Goal: Transaction & Acquisition: Purchase product/service

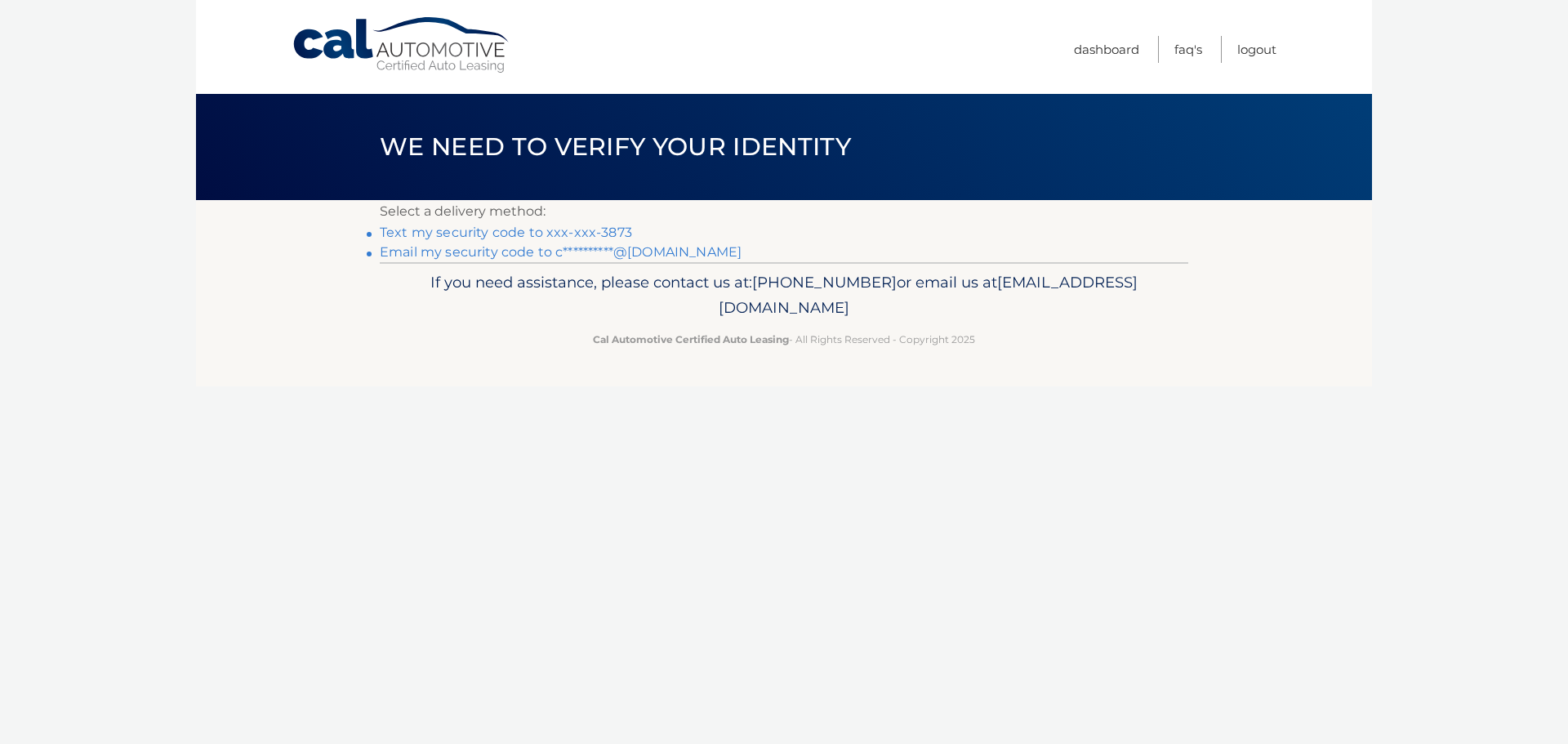
click at [537, 232] on link "Text my security code to xxx-xxx-3873" at bounding box center [506, 232] width 252 height 15
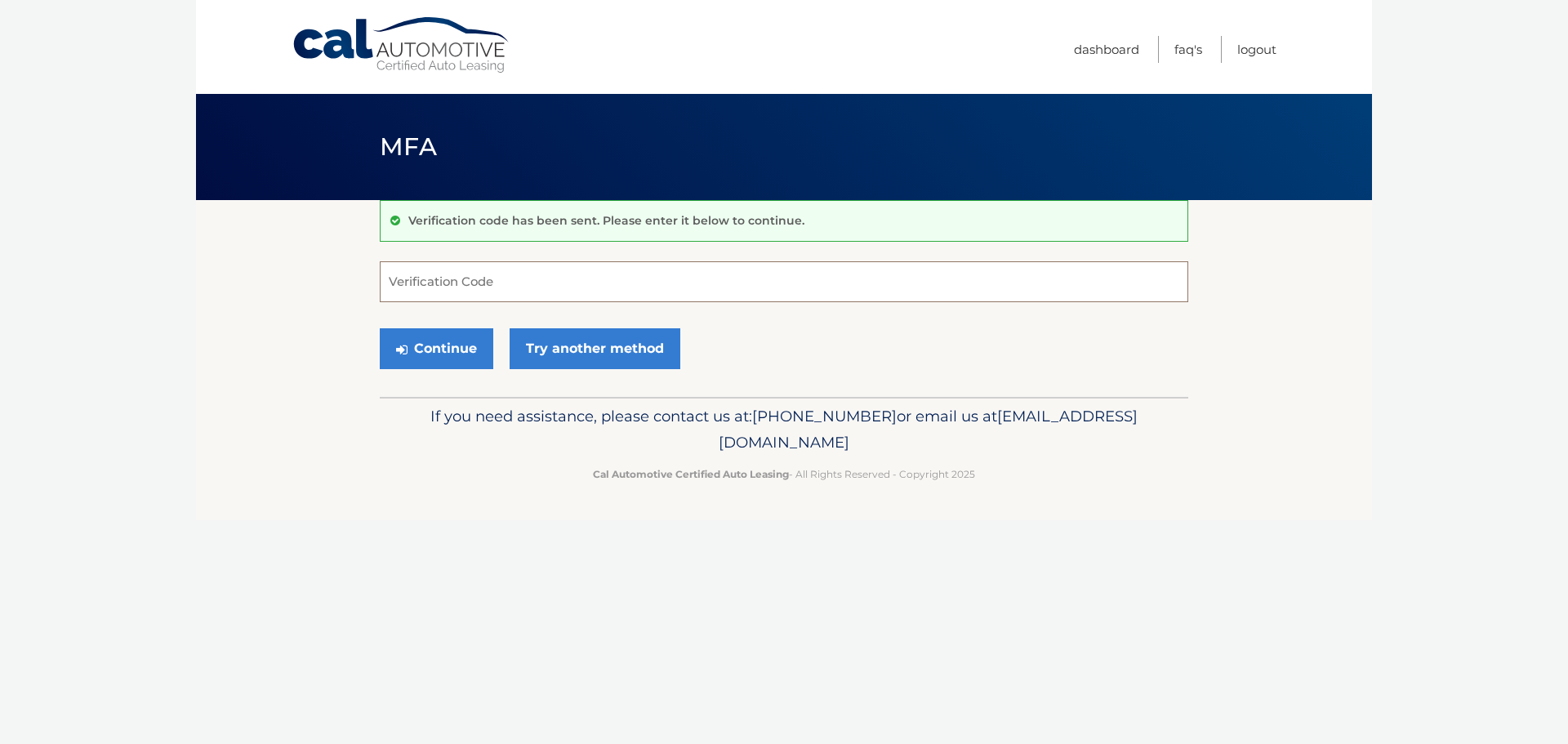
click at [525, 288] on input "Verification Code" at bounding box center [784, 282] width 809 height 41
type input "626232"
click at [540, 342] on link "Try another method" at bounding box center [595, 349] width 171 height 41
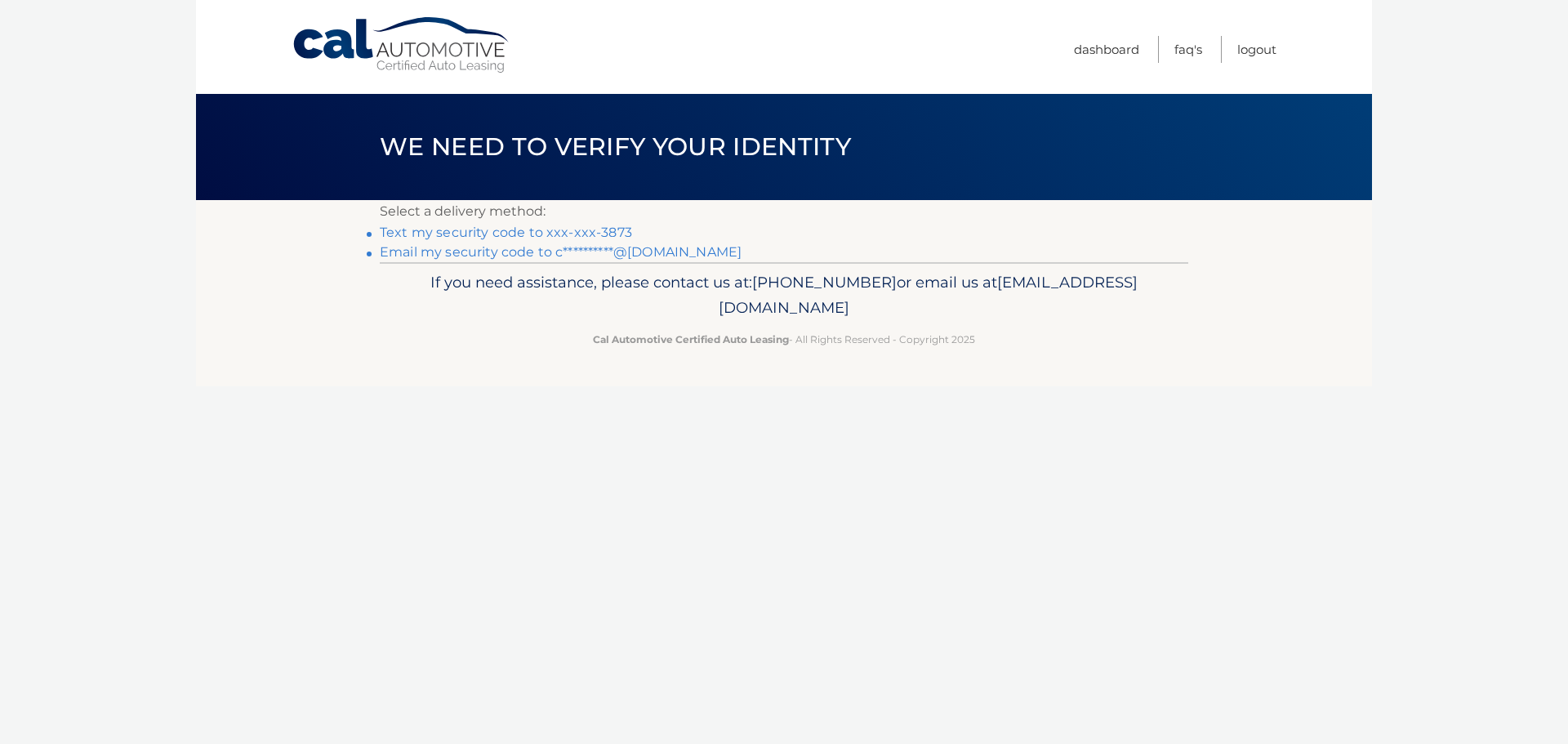
click at [535, 238] on link "Text my security code to xxx-xxx-3873" at bounding box center [506, 232] width 252 height 15
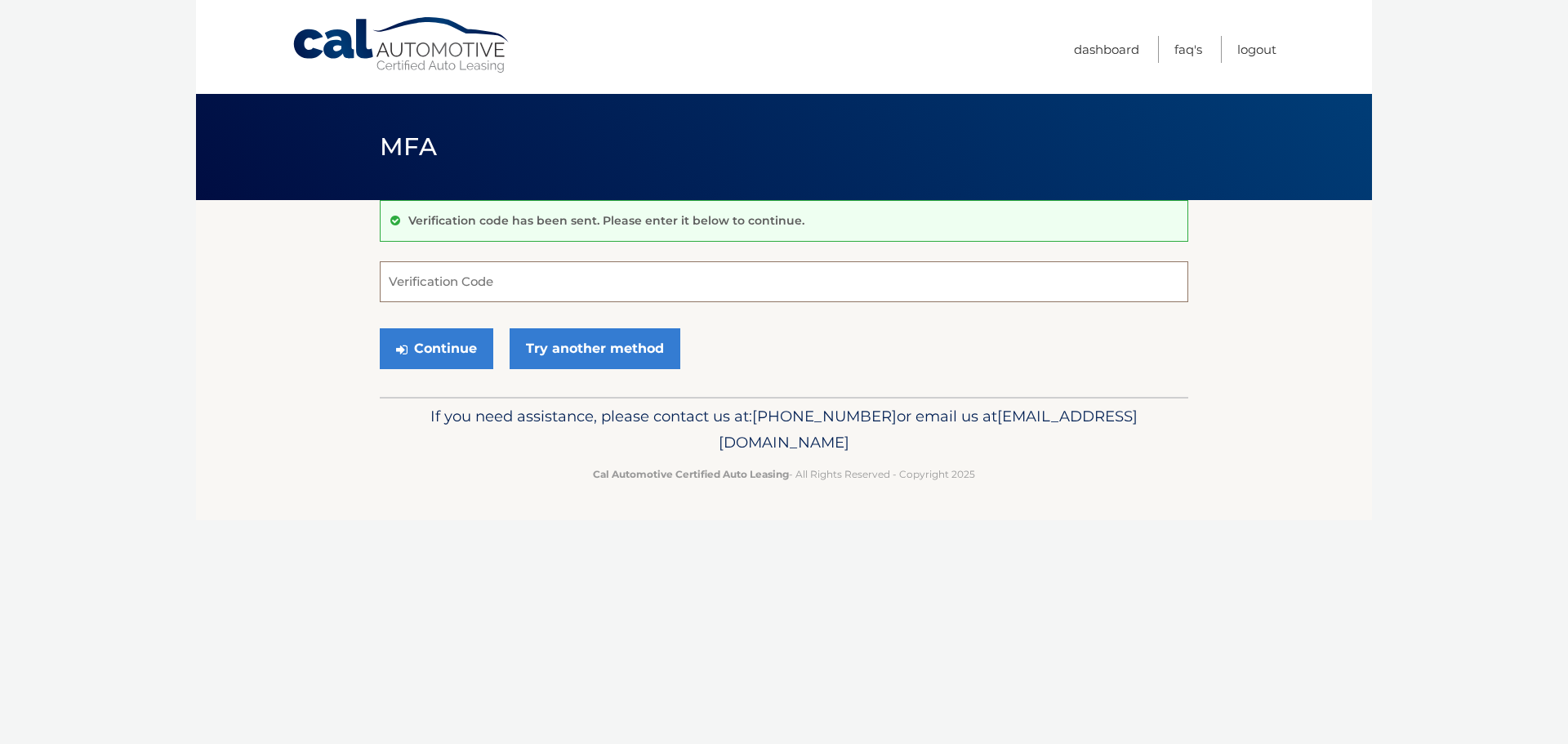
click at [454, 284] on input "Verification Code" at bounding box center [784, 282] width 809 height 41
type input "938126"
click at [439, 357] on button "Continue" at bounding box center [437, 349] width 114 height 41
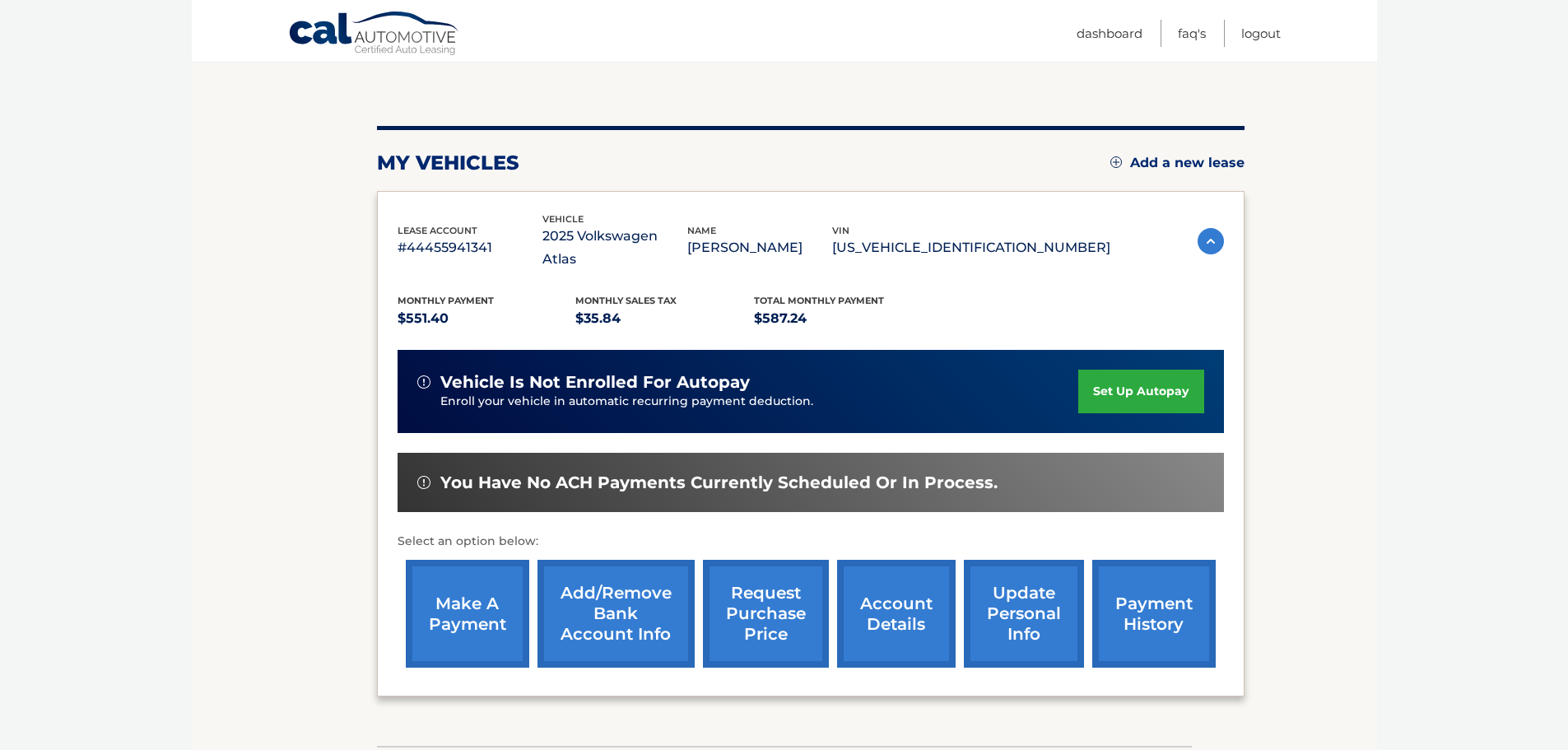
scroll to position [165, 0]
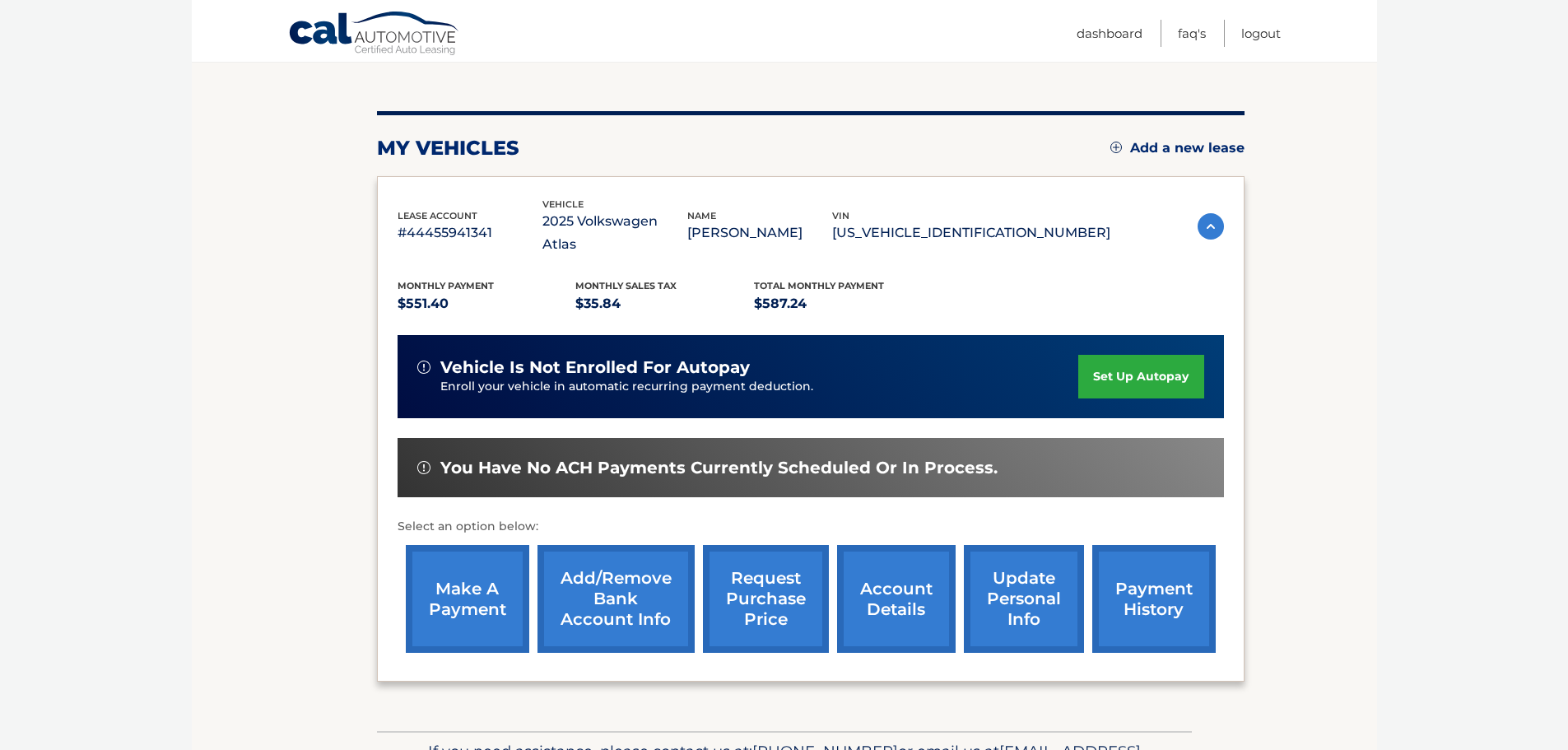
click at [444, 584] on link "make a payment" at bounding box center [468, 599] width 123 height 108
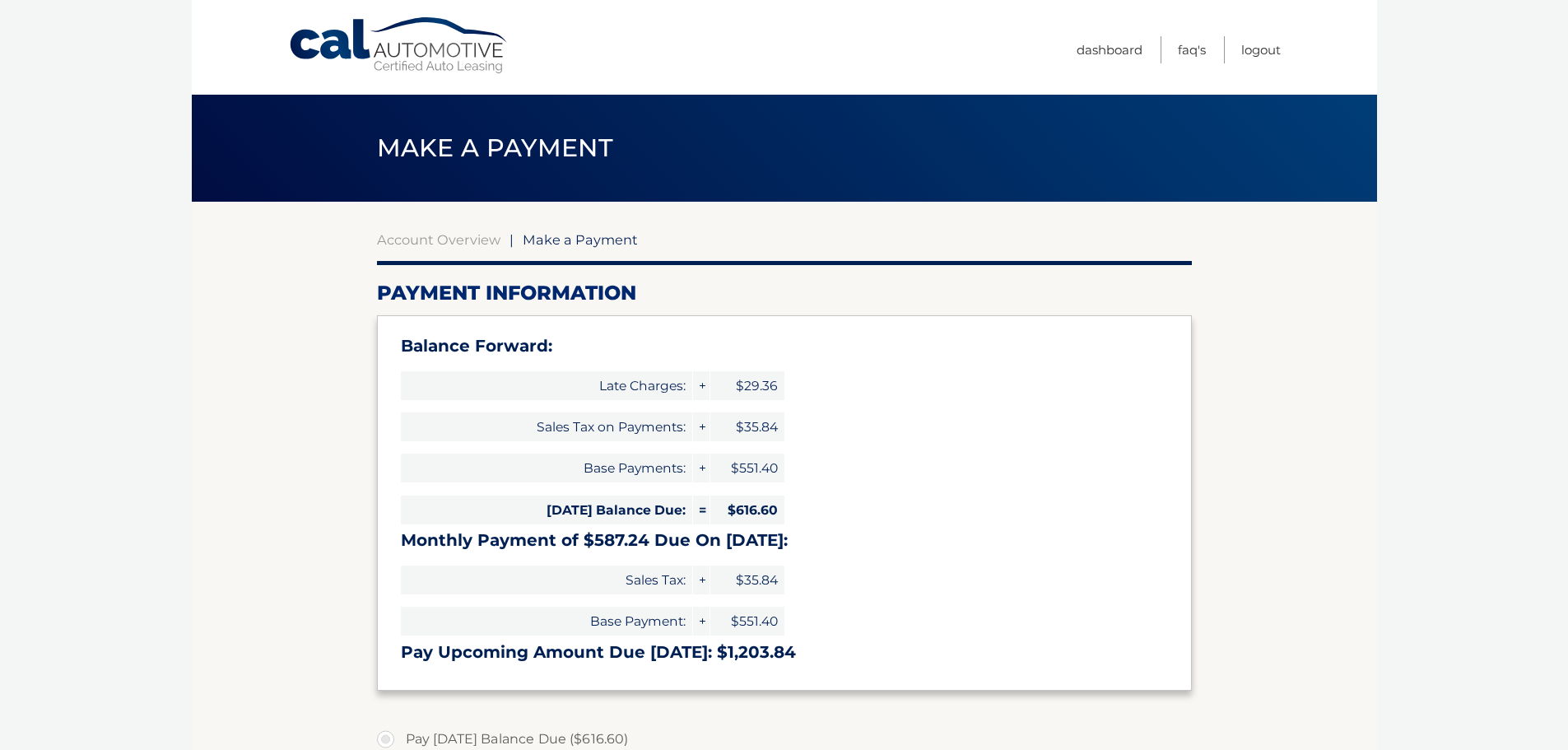
select select "MmJhYTcyMTMtNzc0Zi00NGZiLWFlNmMtNzYwNmIwZDQ4MjA5"
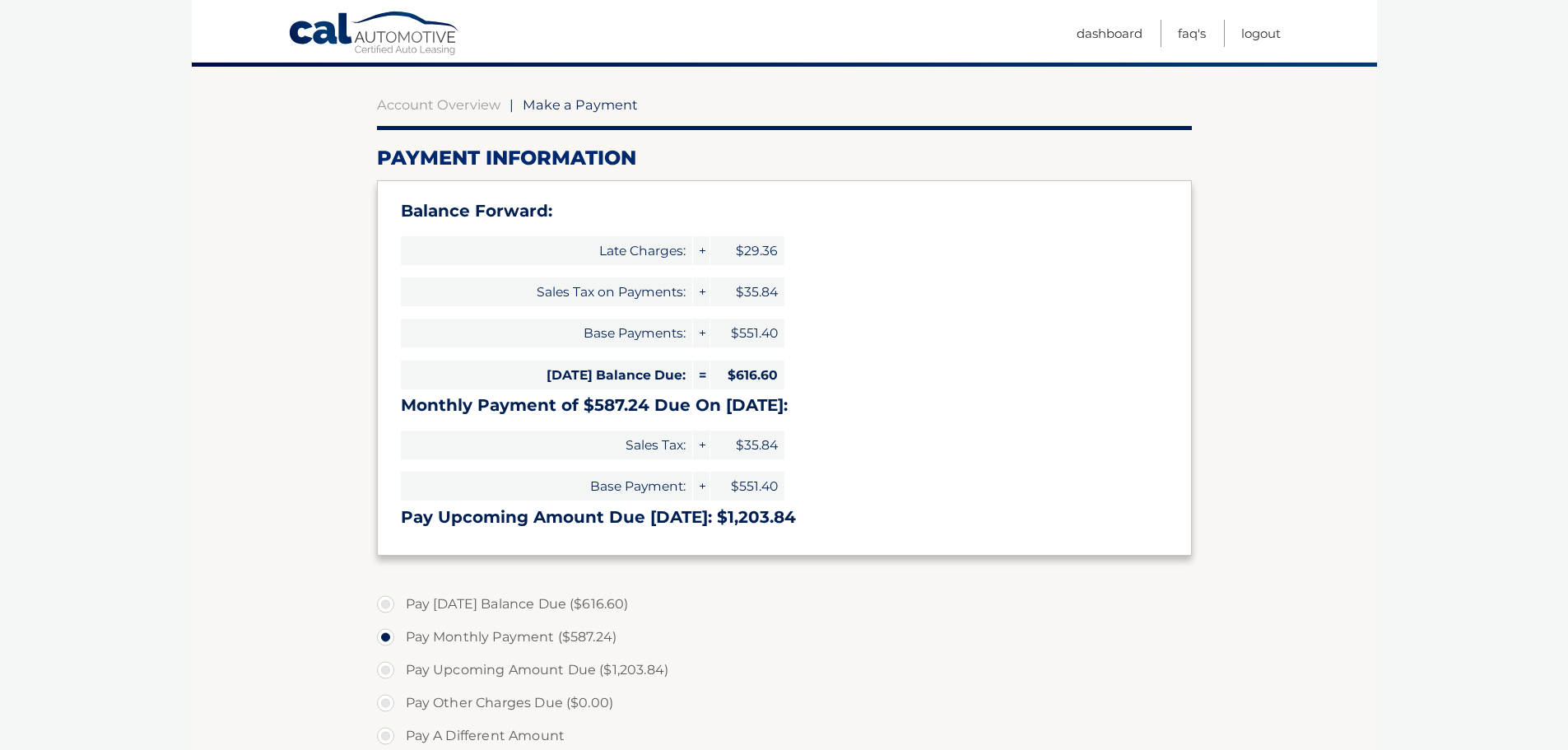
scroll to position [165, 0]
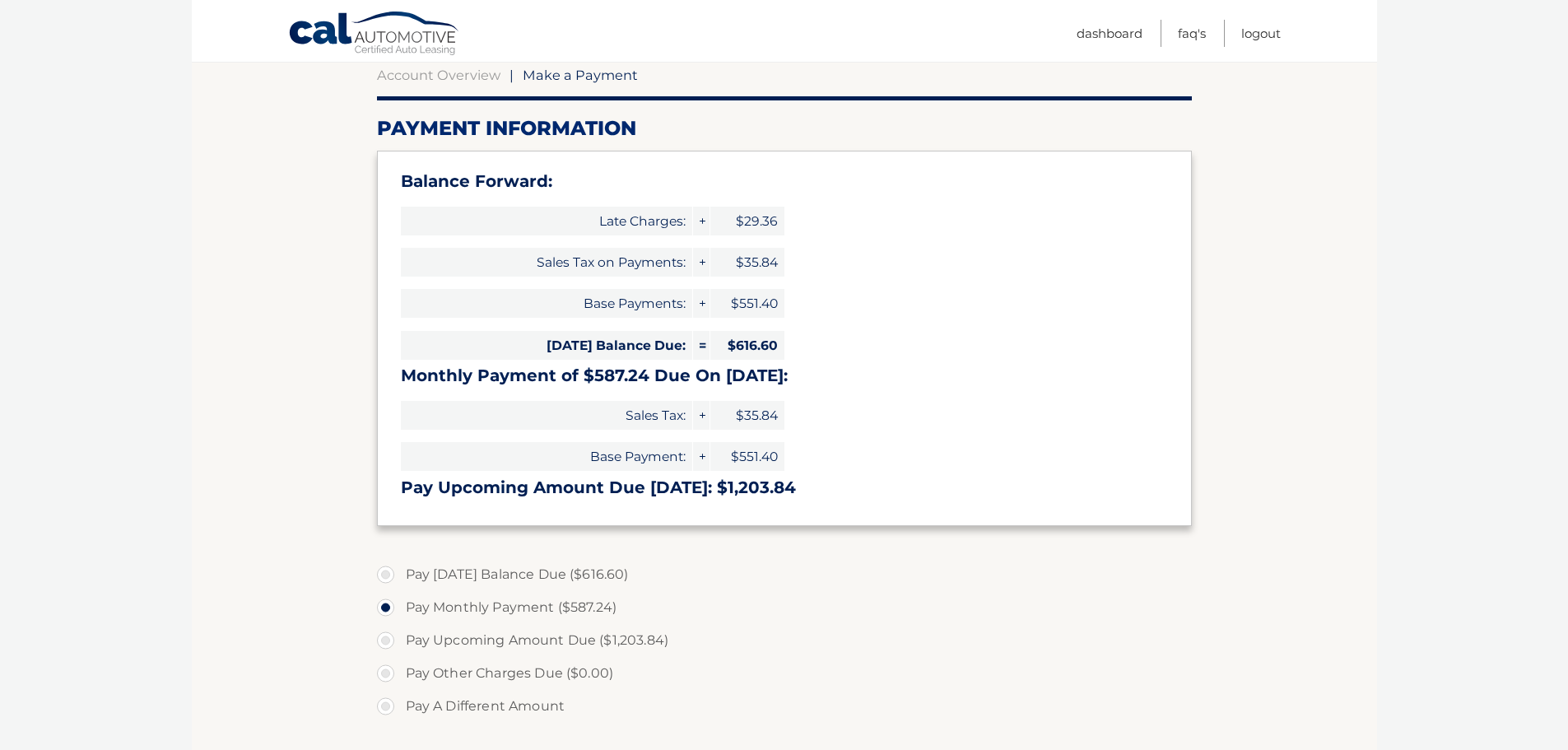
click at [393, 575] on label "Pay Today's Balance Due ($616.60)" at bounding box center [784, 575] width 815 height 33
click at [393, 575] on input "Pay Today's Balance Due ($616.60)" at bounding box center [392, 571] width 16 height 27
radio input "true"
type input "616.60"
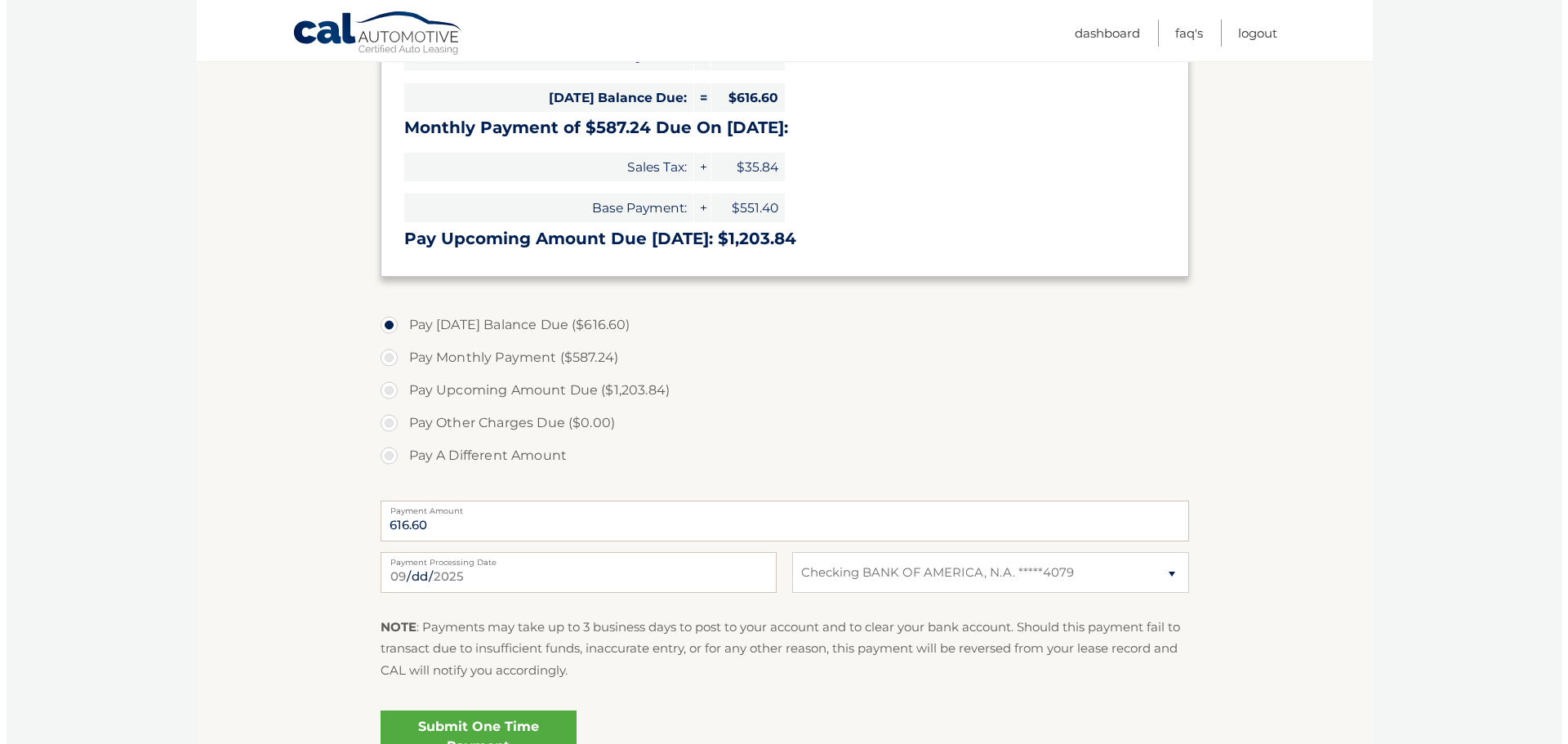
scroll to position [490, 0]
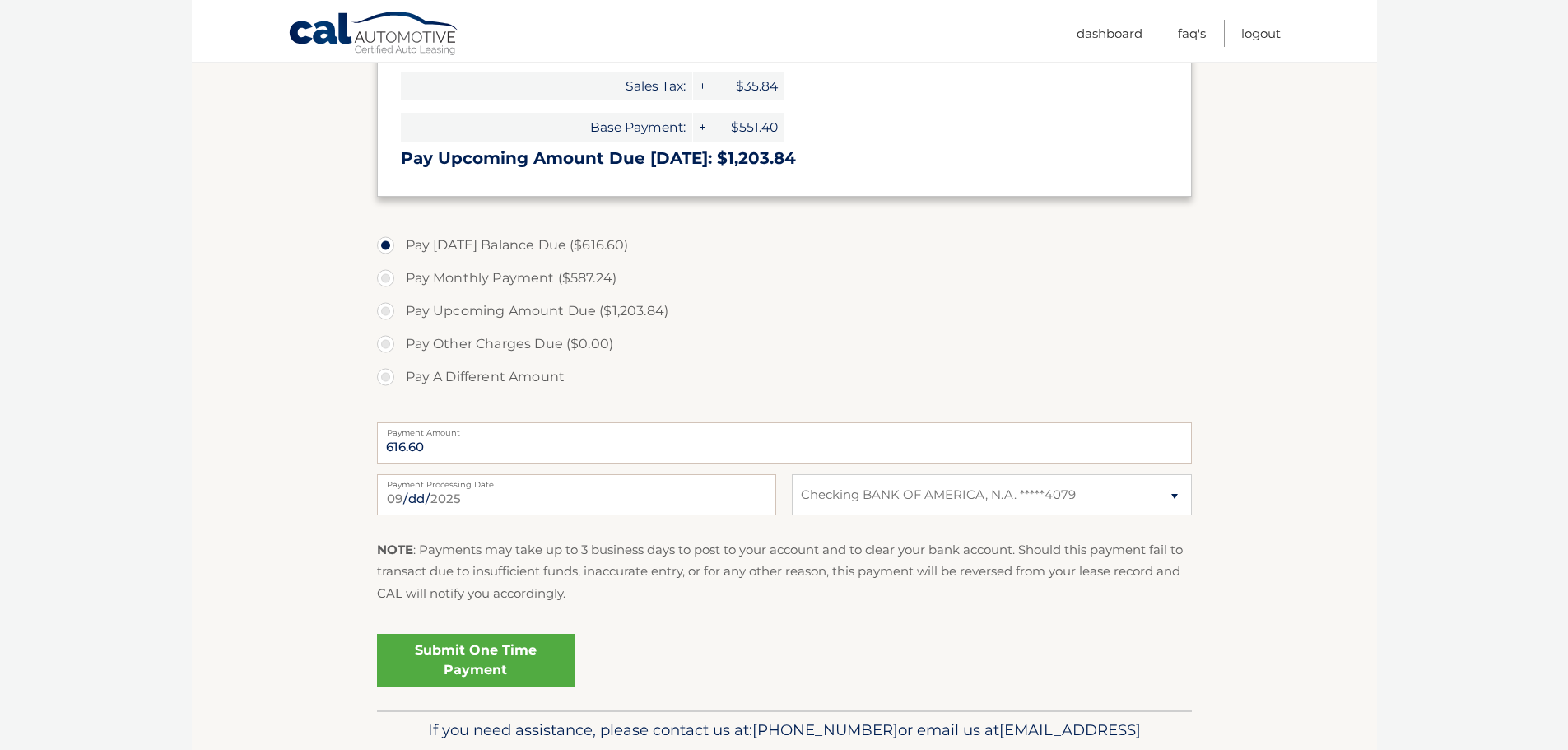
click at [433, 642] on link "Submit One Time Payment" at bounding box center [475, 660] width 197 height 53
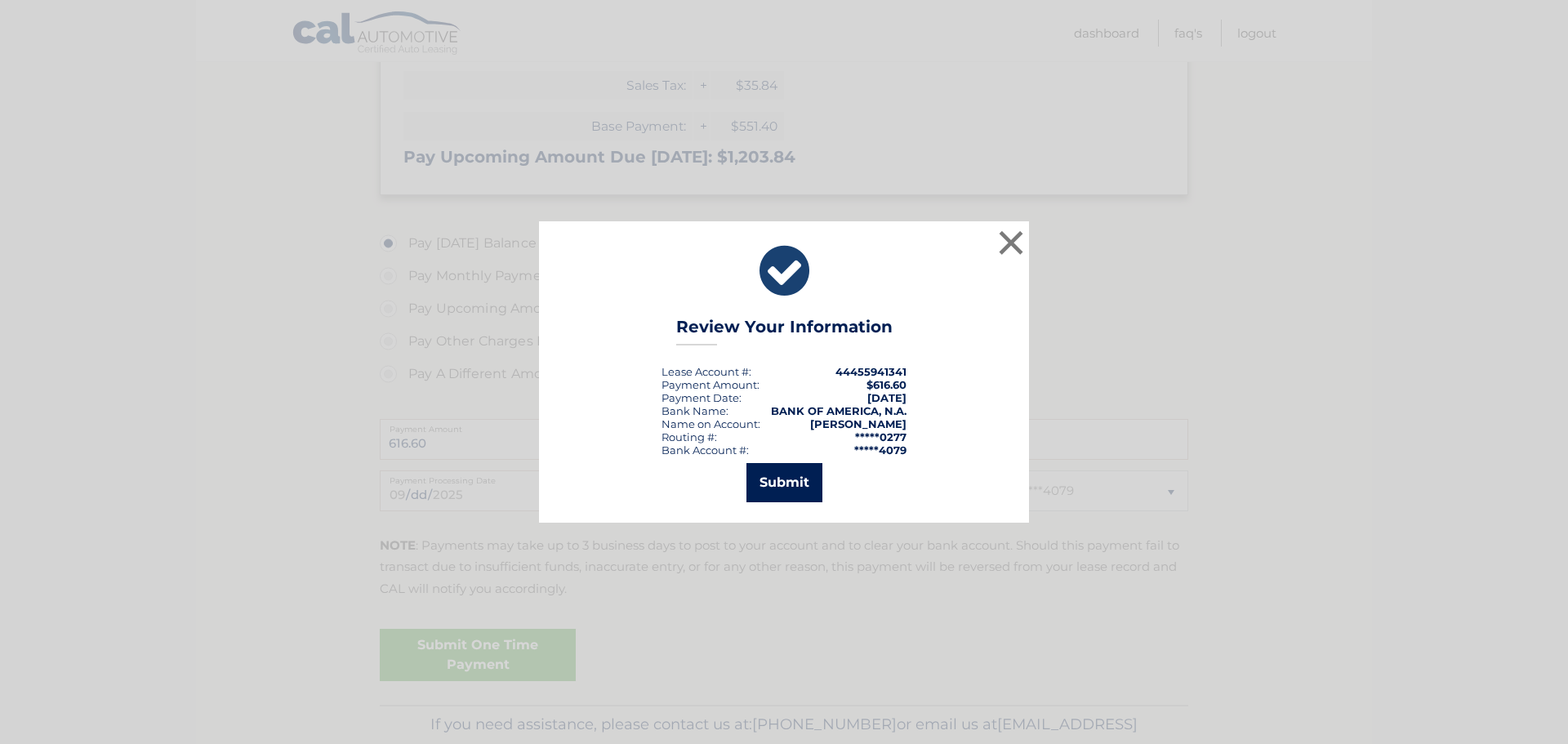
click at [768, 489] on button "Submit" at bounding box center [785, 483] width 76 height 39
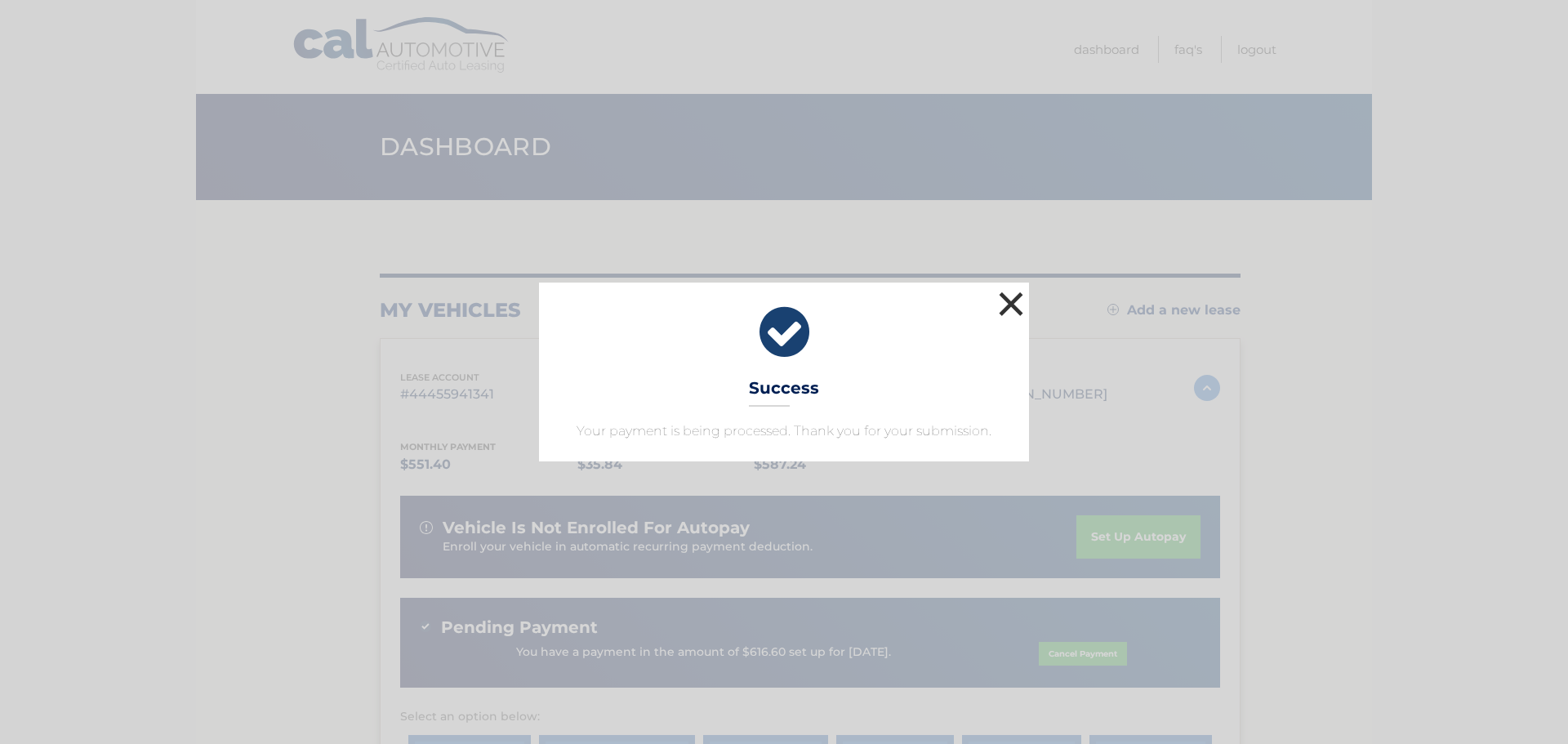
click at [1014, 305] on button "×" at bounding box center [1011, 304] width 33 height 33
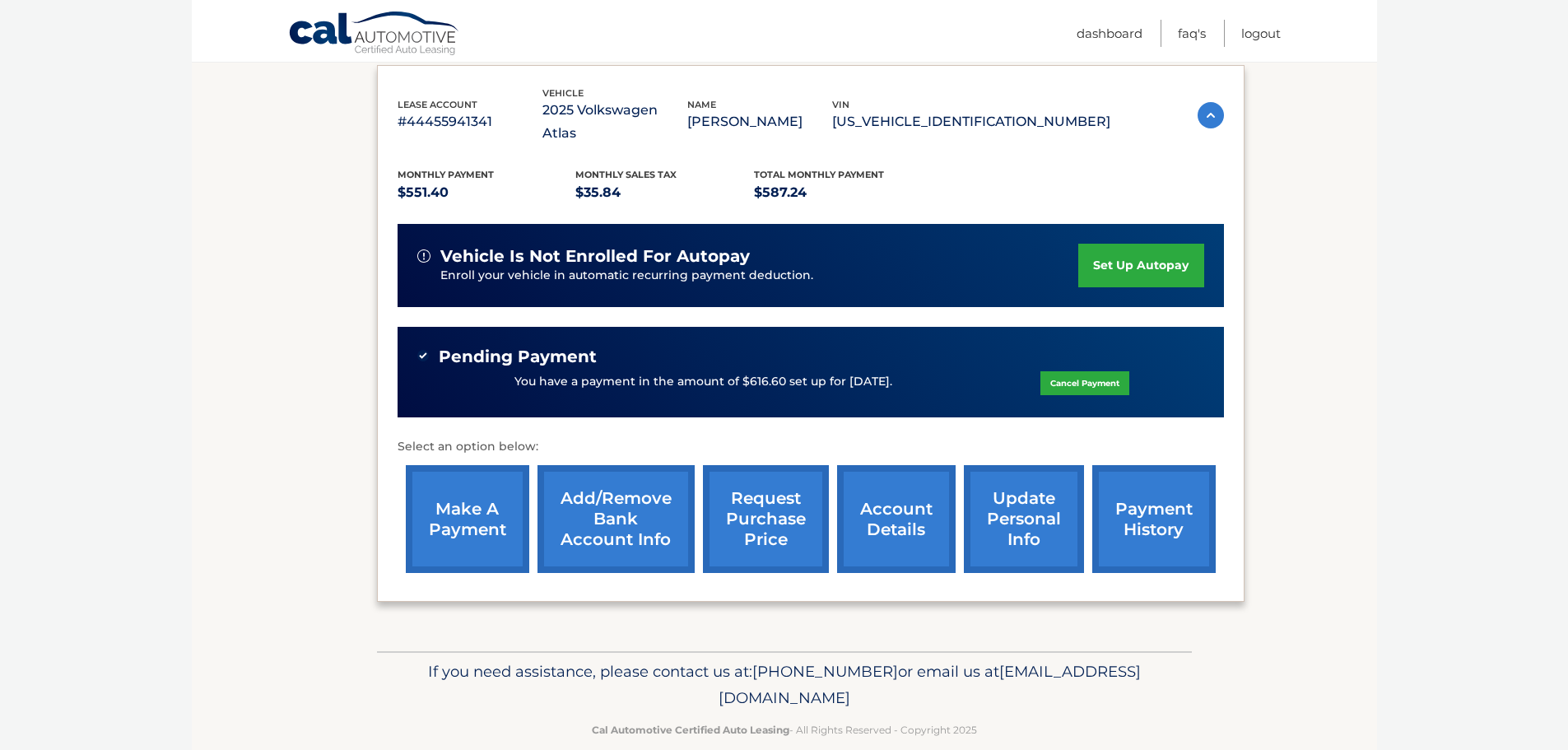
scroll to position [279, 0]
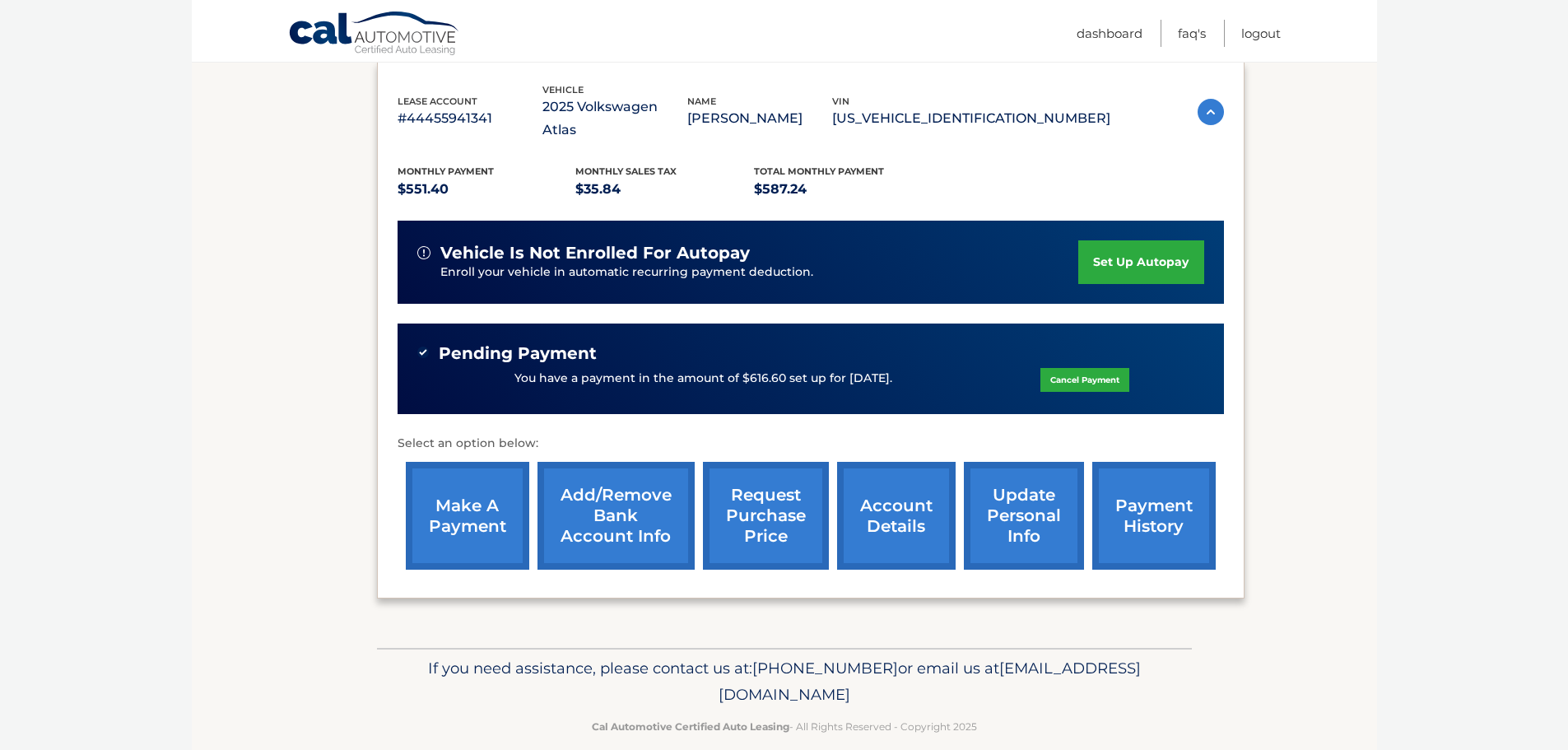
click at [1014, 495] on link "update personal info" at bounding box center [1023, 516] width 121 height 108
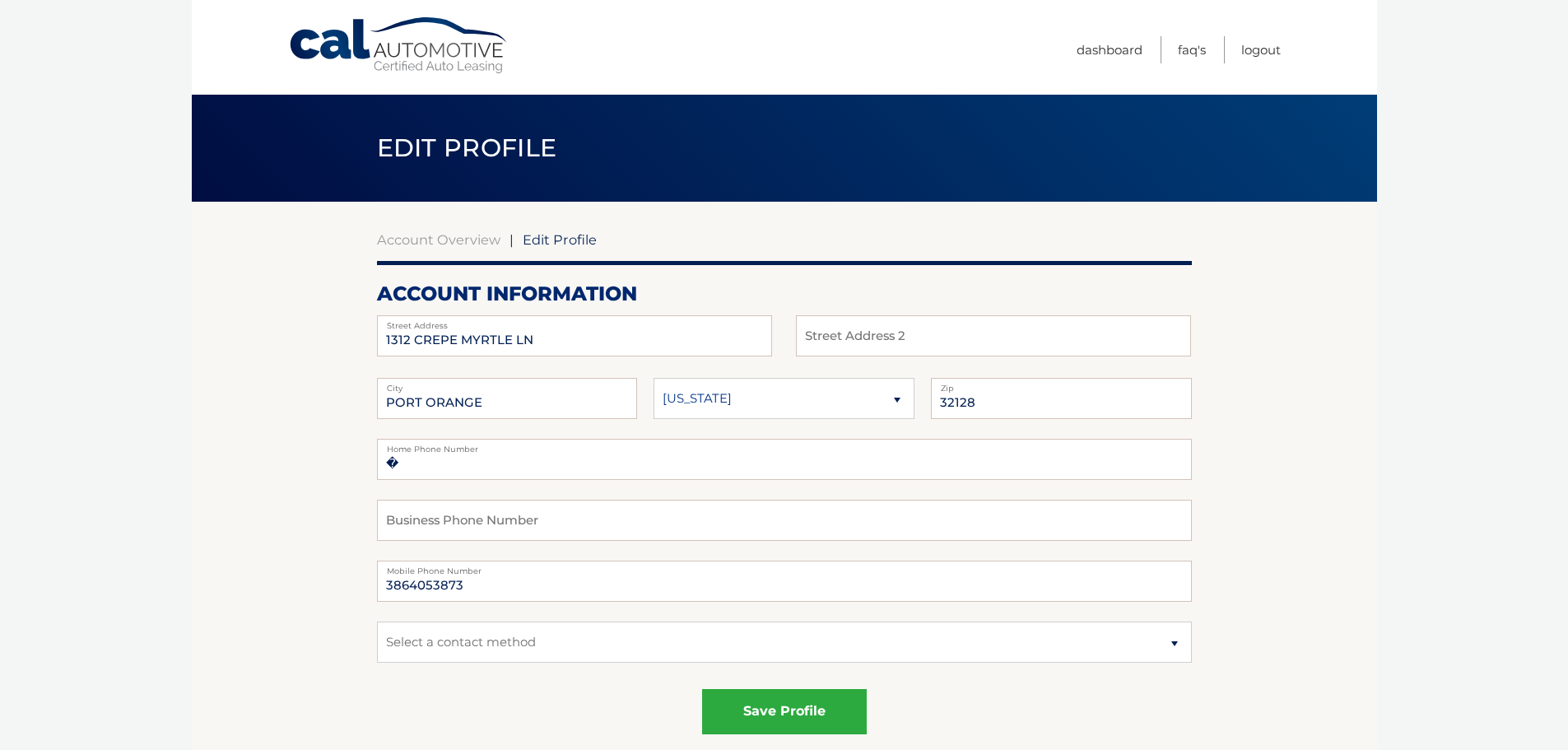
click at [415, 63] on link "Cal Automotive" at bounding box center [399, 45] width 222 height 58
